Goal: Task Accomplishment & Management: Use online tool/utility

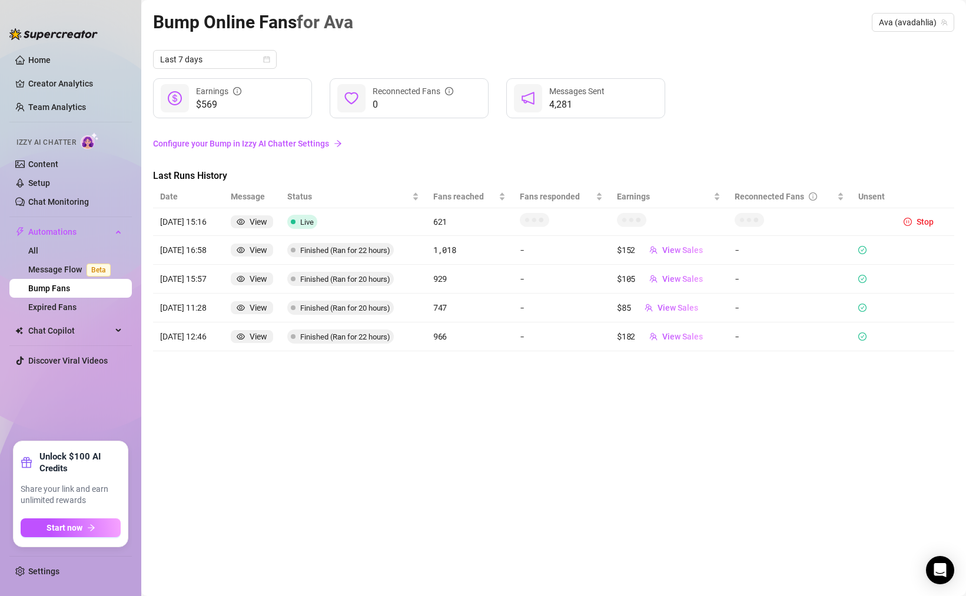
click at [398, 477] on div "Bump Online Fans for Ava Ava (avadahlia) Last 7 days $569 Earnings 0 Reconnecte…" at bounding box center [553, 284] width 801 height 553
